Goal: Transaction & Acquisition: Purchase product/service

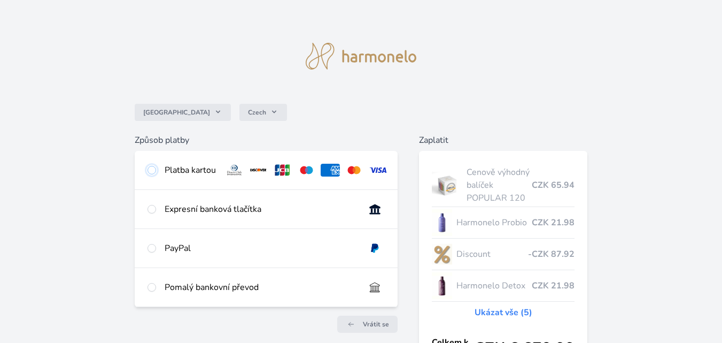
click at [155, 171] on input "radio" at bounding box center [152, 170] width 9 height 9
radio input "true"
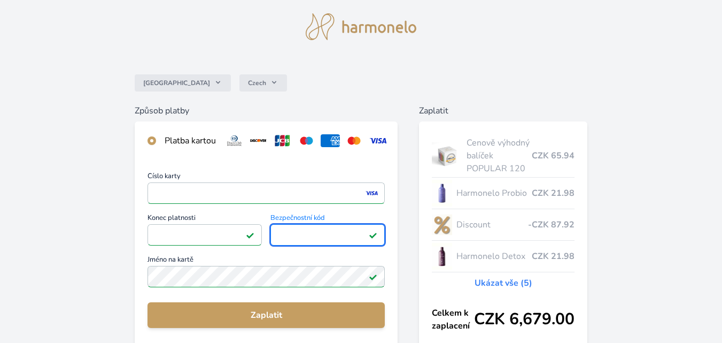
scroll to position [36, 0]
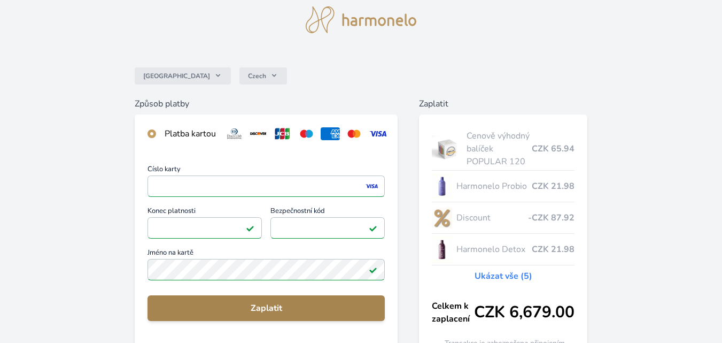
click at [333, 314] on span "Zaplatit" at bounding box center [266, 308] width 220 height 13
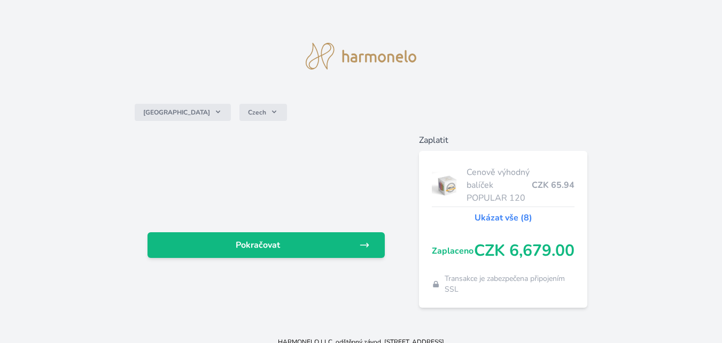
click at [302, 263] on div "Pokračovat" at bounding box center [266, 211] width 263 height 154
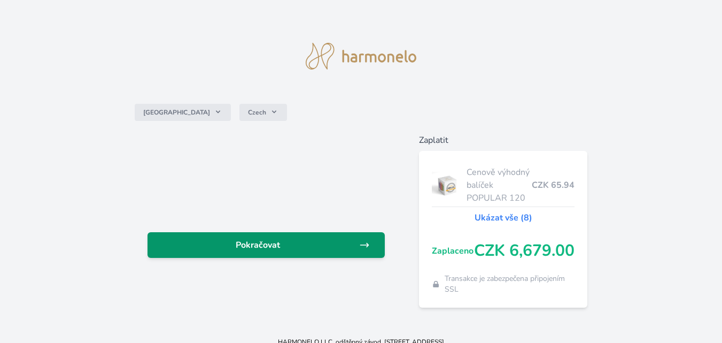
click at [303, 248] on span "Pokračovat" at bounding box center [257, 244] width 203 height 13
